Goal: Information Seeking & Learning: Learn about a topic

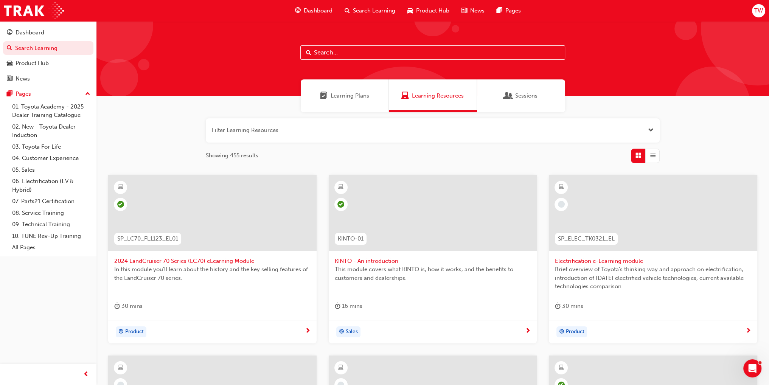
click at [336, 51] on input "text" at bounding box center [432, 52] width 265 height 14
type input "rav4"
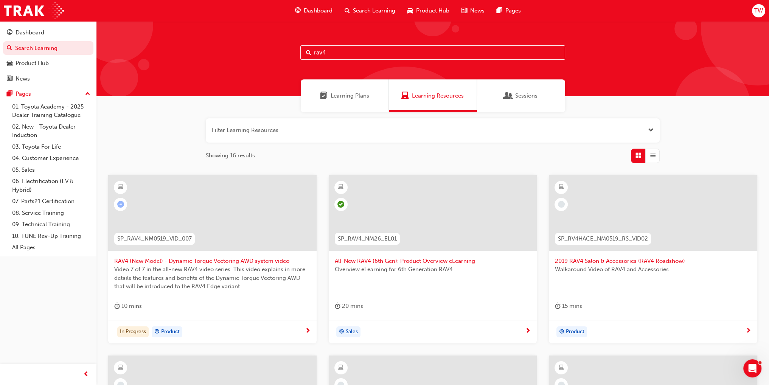
click at [428, 306] on div "20 mins" at bounding box center [433, 308] width 196 height 12
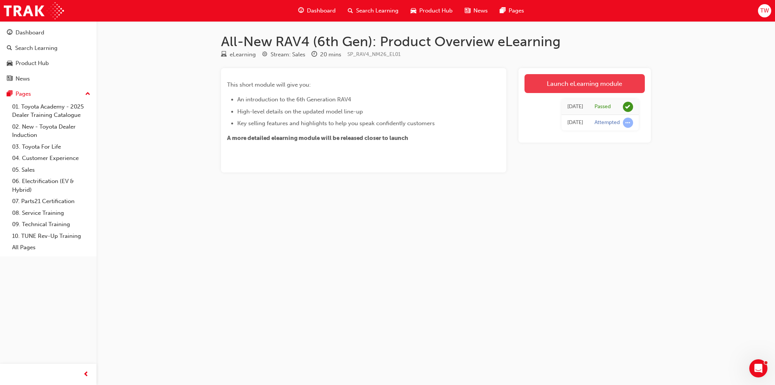
click at [591, 80] on link "Launch eLearning module" at bounding box center [584, 83] width 120 height 19
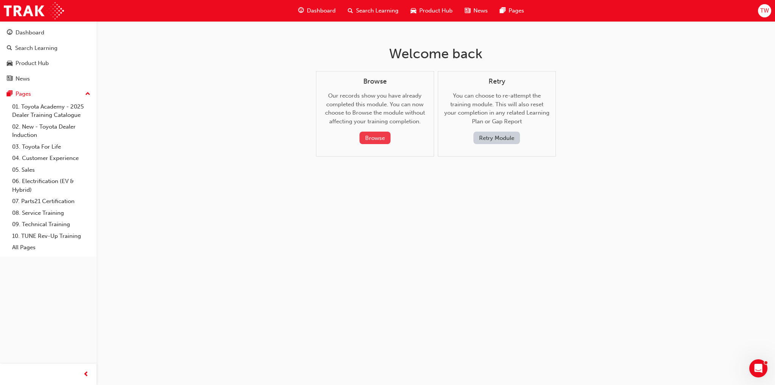
click at [375, 142] on button "Browse" at bounding box center [374, 138] width 31 height 12
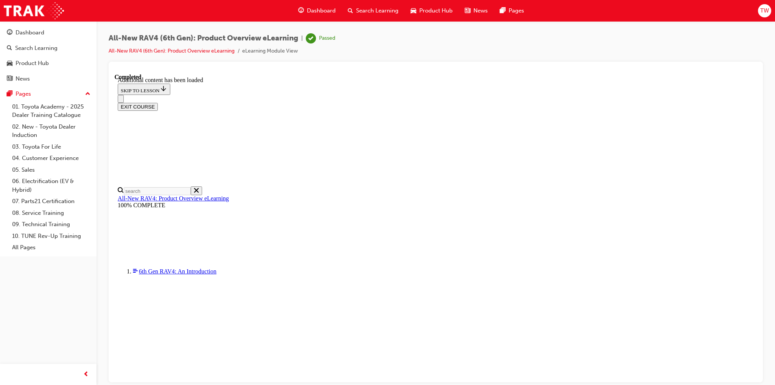
scroll to position [253, 0]
